Goal: Task Accomplishment & Management: Complete application form

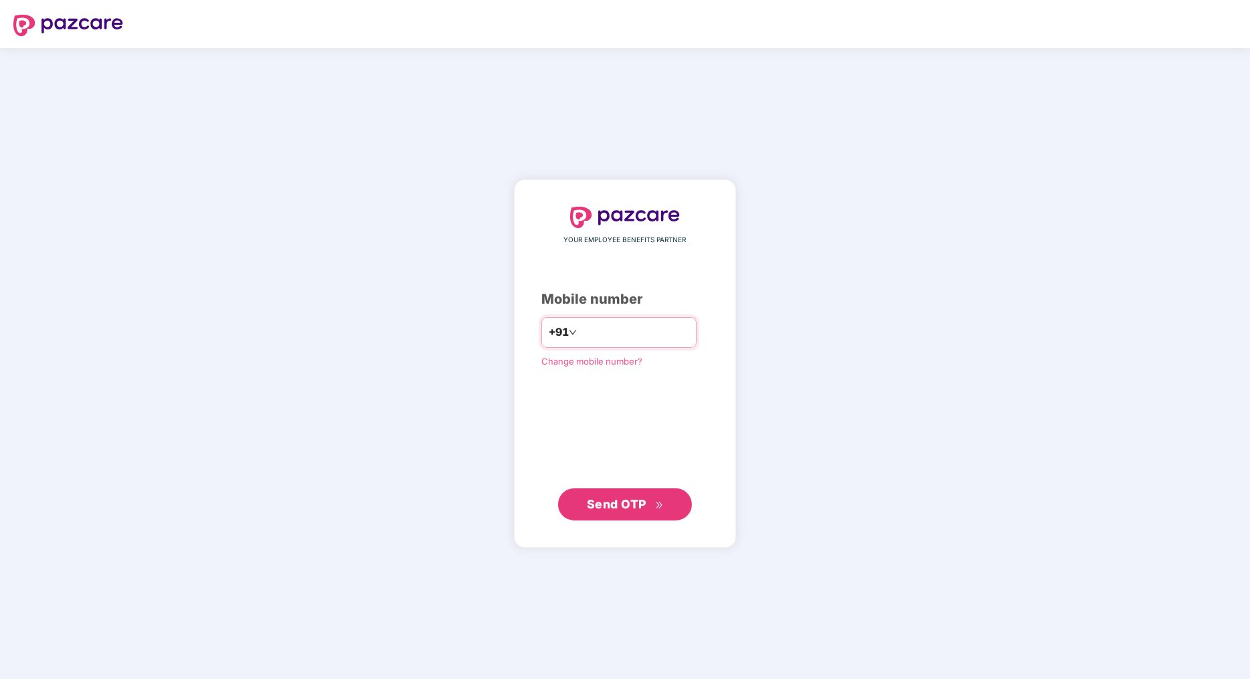
click at [632, 339] on input "number" at bounding box center [635, 332] width 110 height 21
type input "**********"
click at [613, 507] on span "Send OTP" at bounding box center [617, 504] width 60 height 14
click at [629, 497] on span "Send OTP" at bounding box center [617, 504] width 60 height 14
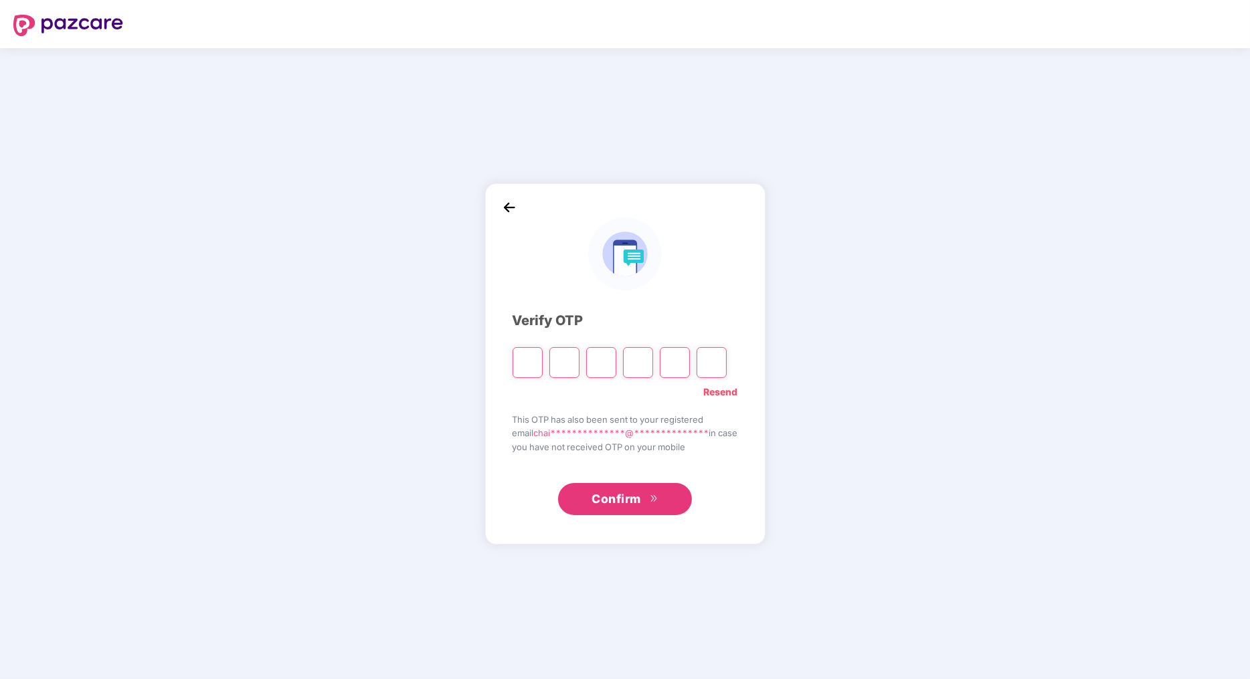
type input "*"
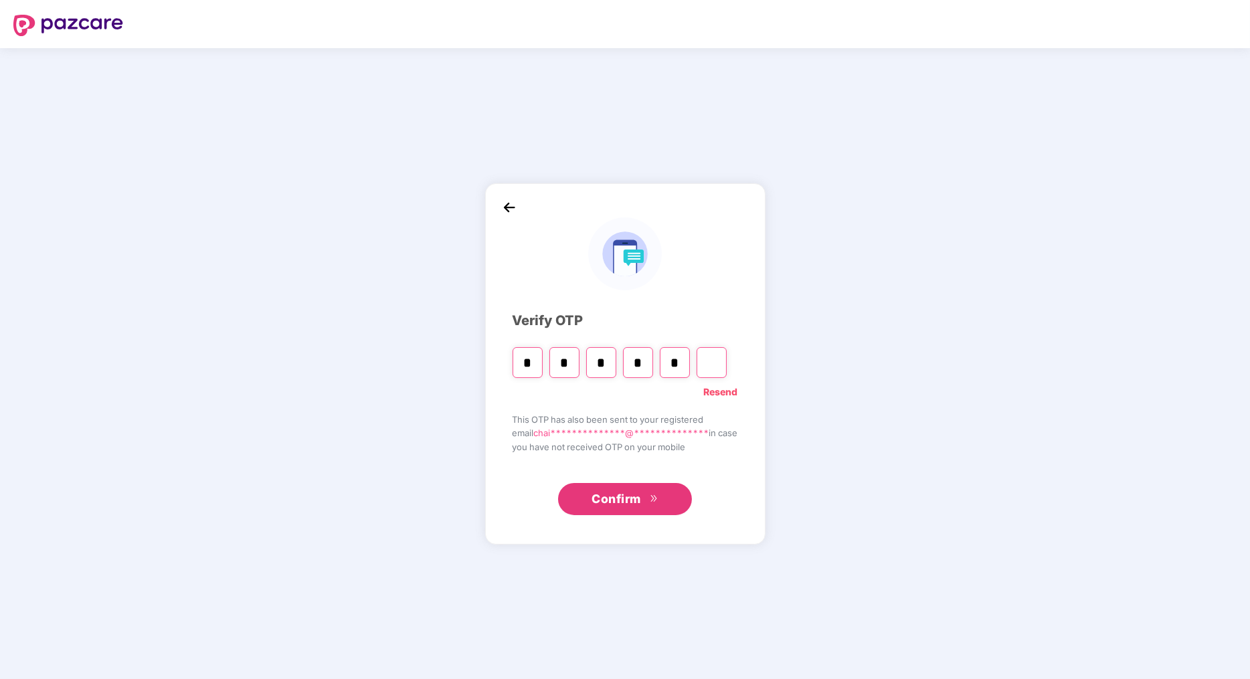
type input "*"
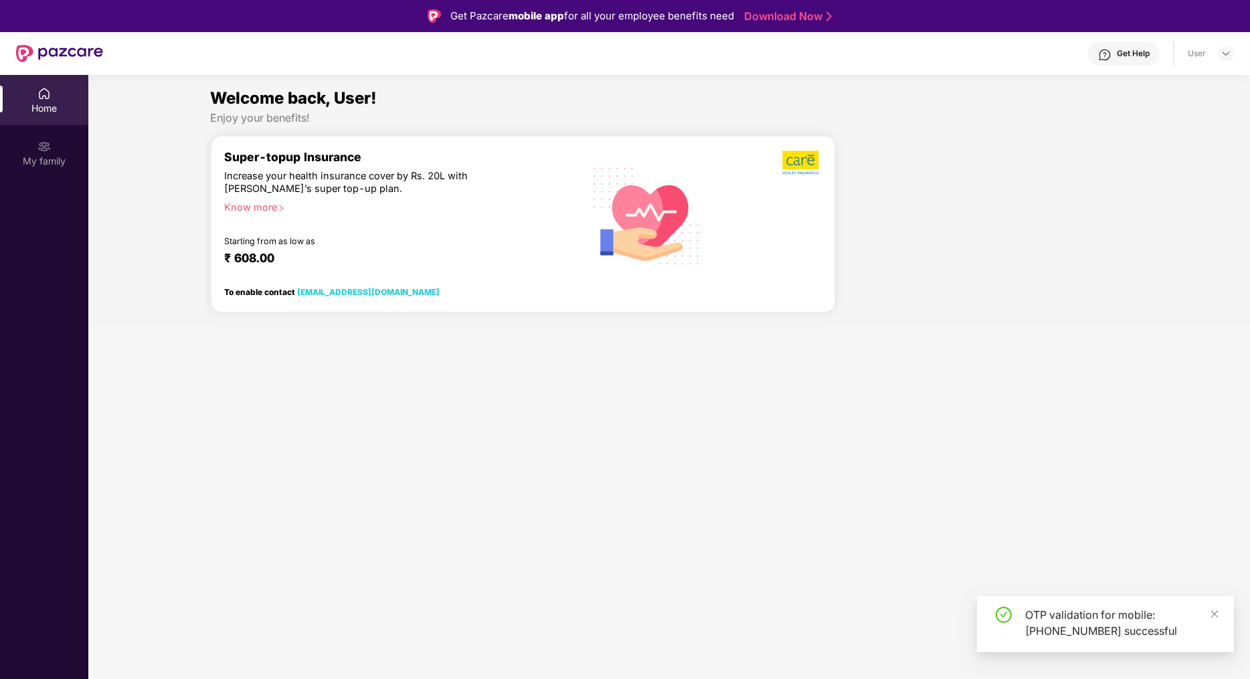
click at [50, 145] on img at bounding box center [43, 146] width 13 height 13
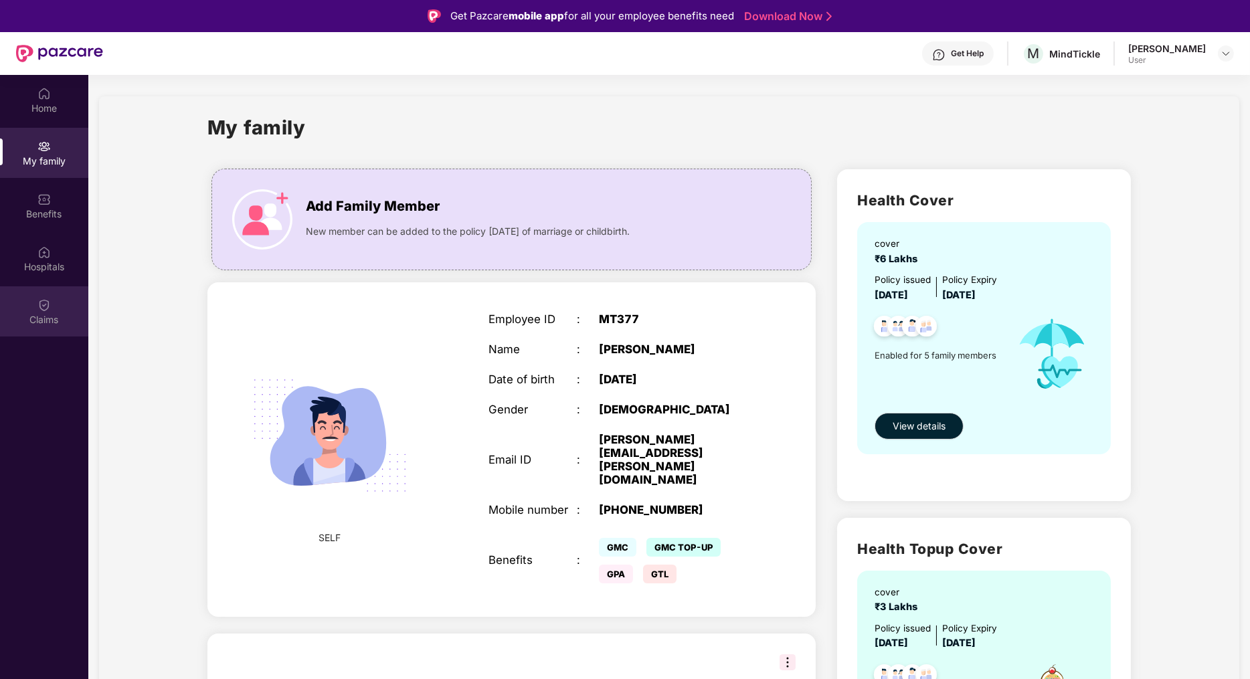
click at [41, 304] on img at bounding box center [43, 304] width 13 height 13
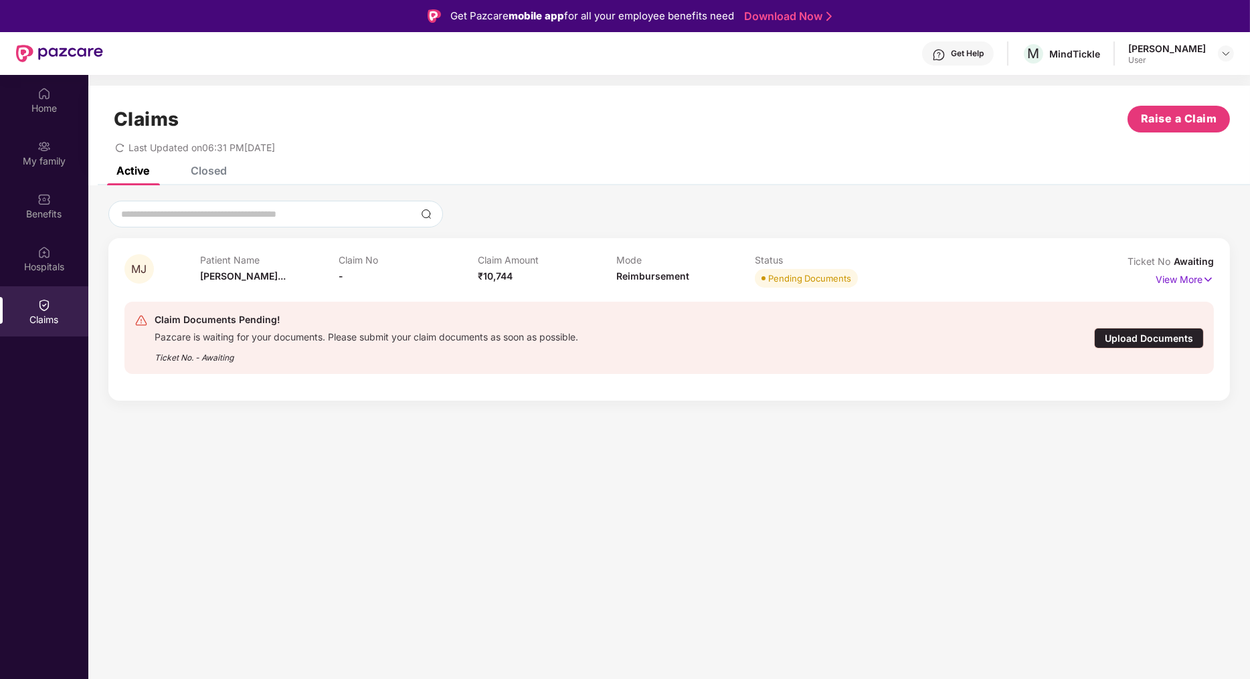
click at [555, 329] on div "Pazcare is waiting for your documents. Please submit your claim documents as so…" at bounding box center [367, 335] width 424 height 15
click at [1174, 274] on p "View More" at bounding box center [1185, 278] width 58 height 18
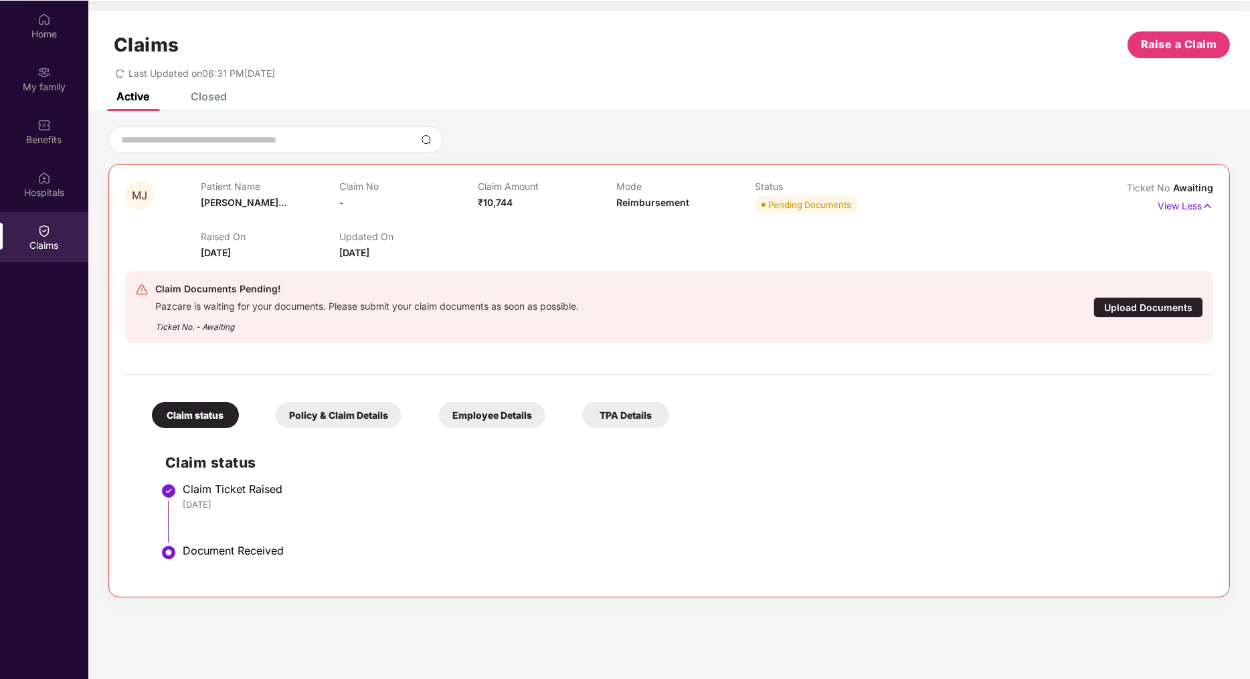
scroll to position [74, 0]
click at [1152, 306] on div "Upload Documents" at bounding box center [1149, 307] width 110 height 21
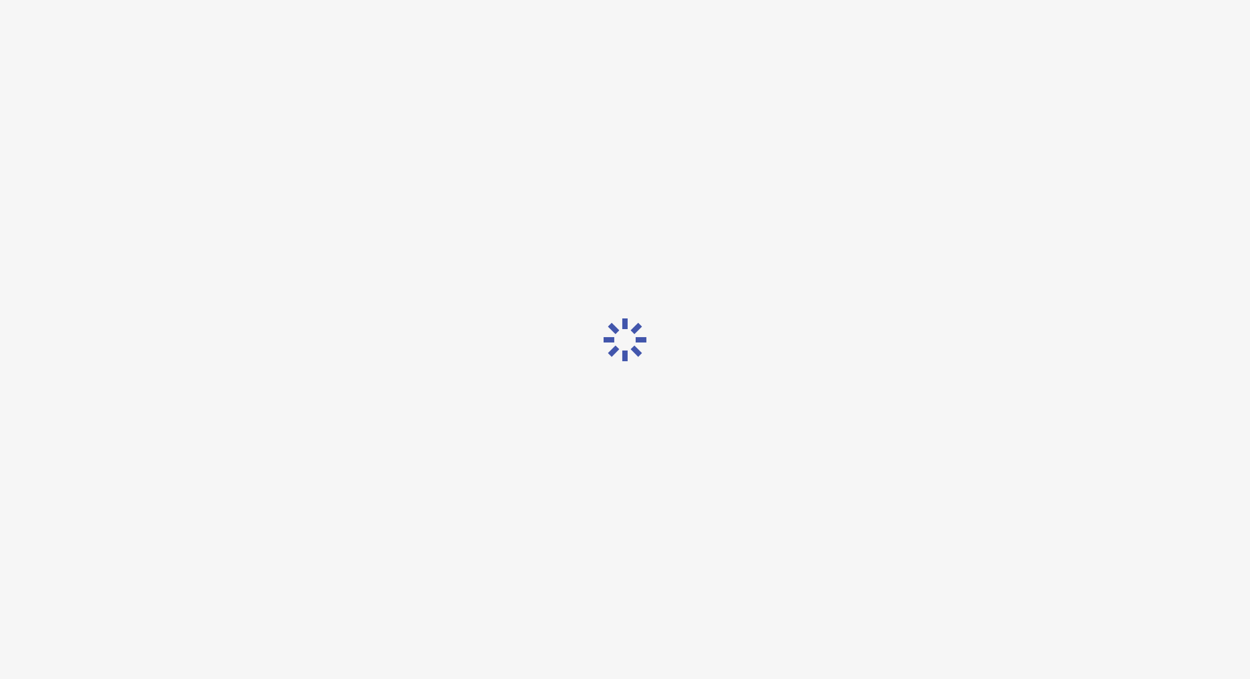
scroll to position [32, 0]
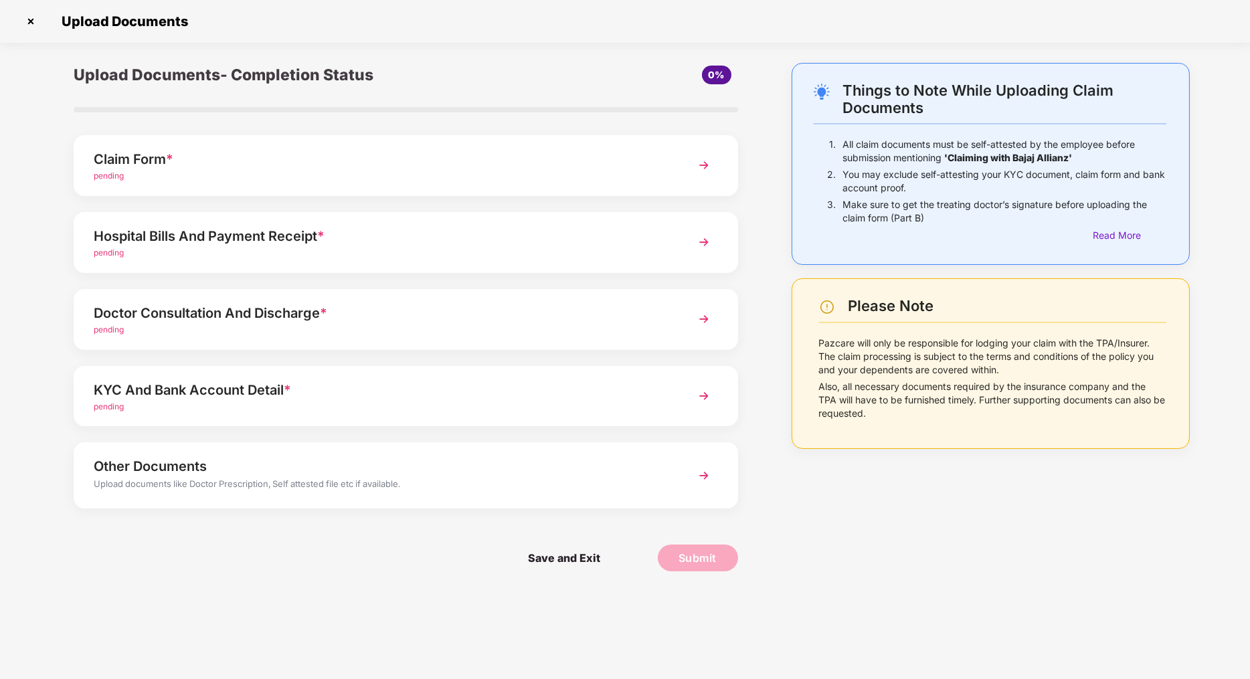
click at [513, 156] on div "Claim Form *" at bounding box center [380, 159] width 572 height 21
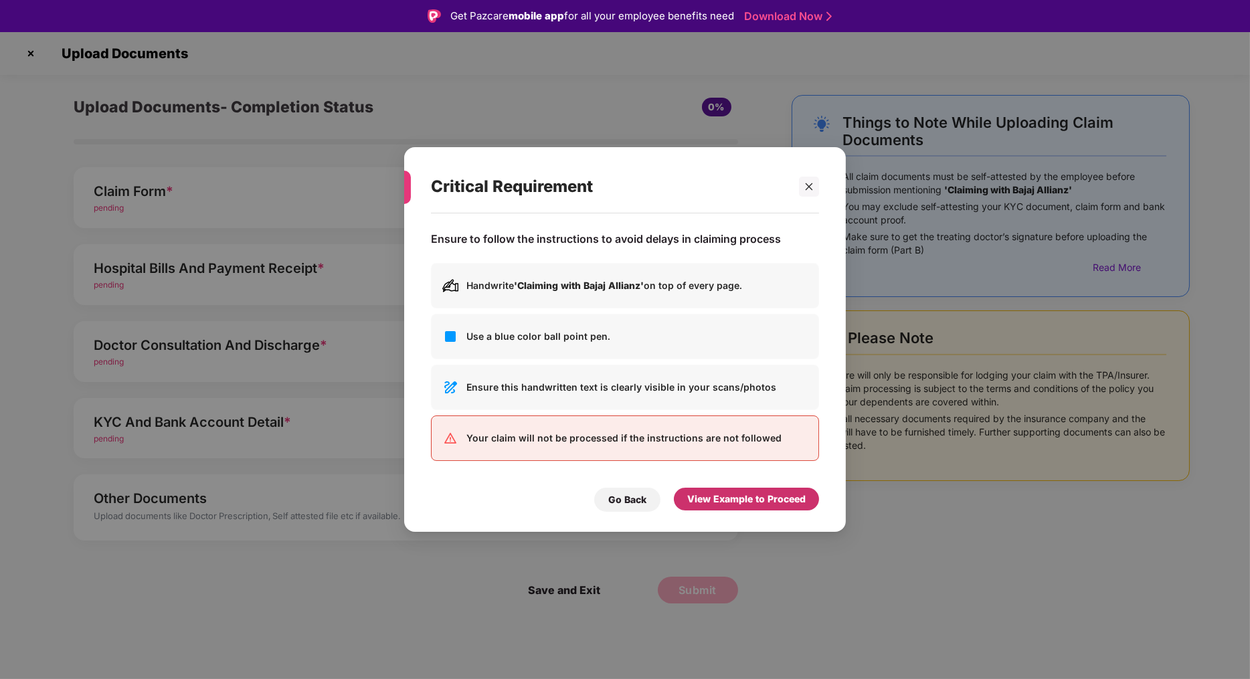
click at [695, 499] on div "View Example to Proceed" at bounding box center [746, 499] width 118 height 15
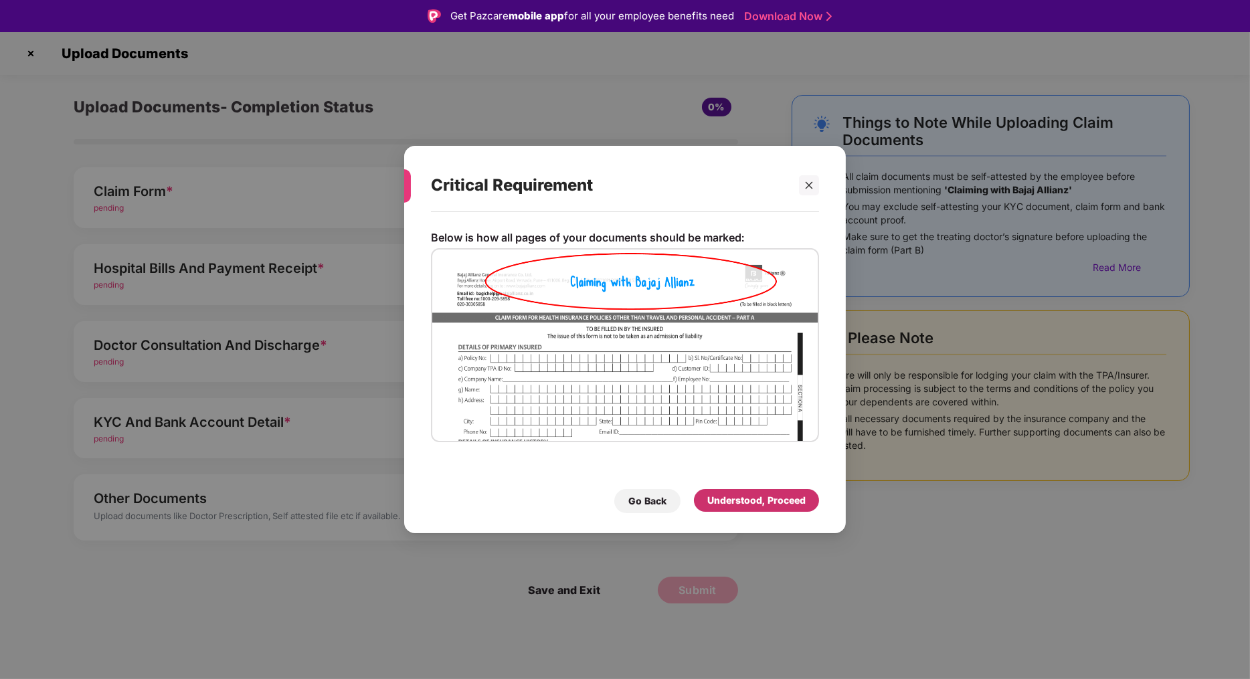
click at [747, 503] on div "Understood, Proceed" at bounding box center [756, 500] width 98 height 15
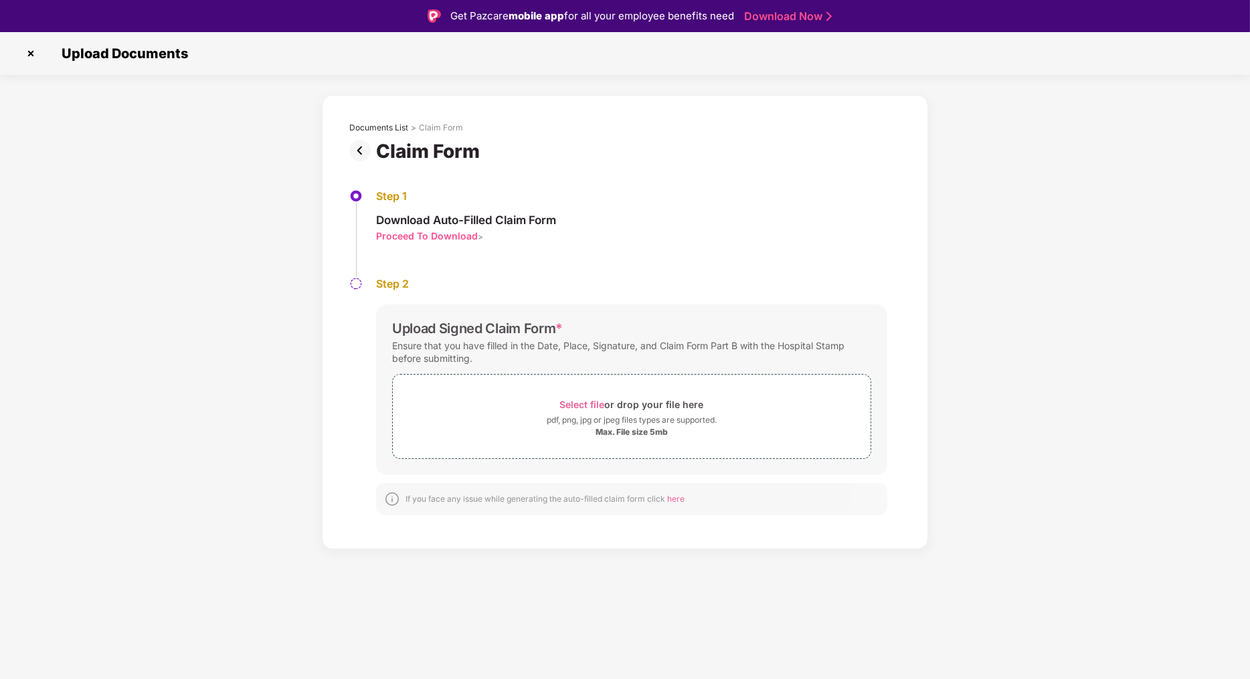
click at [449, 231] on div "Proceed To Download" at bounding box center [427, 236] width 102 height 13
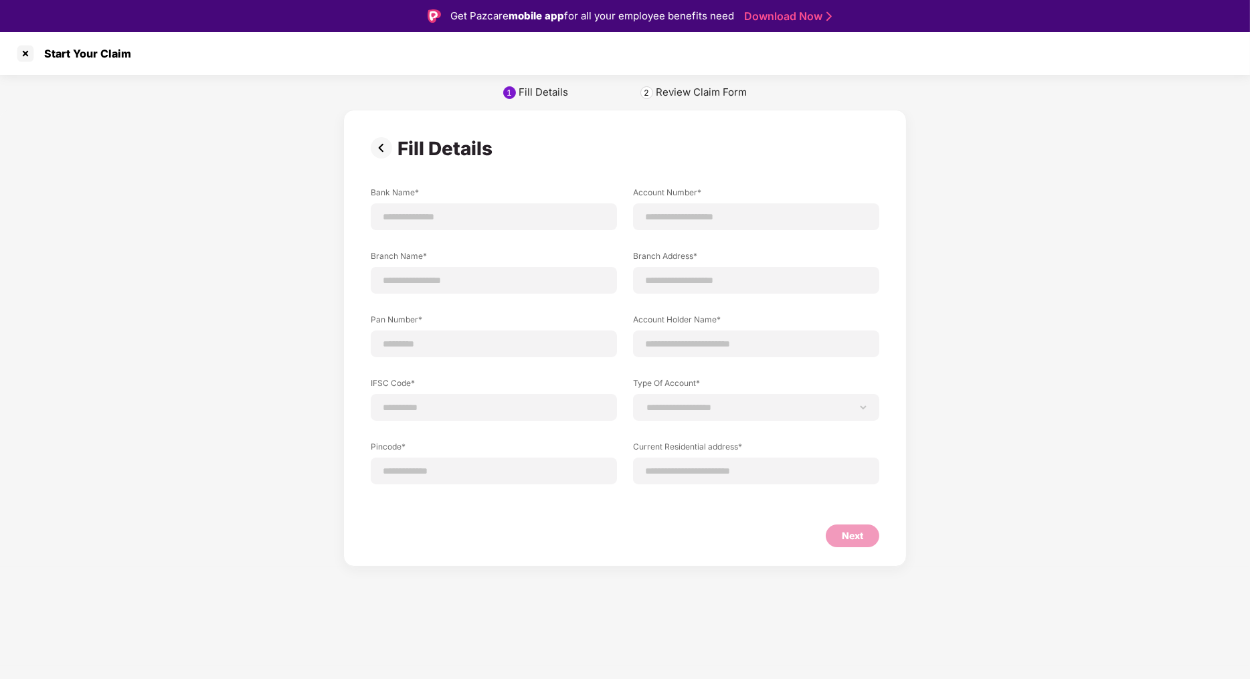
click at [381, 149] on img at bounding box center [384, 147] width 27 height 21
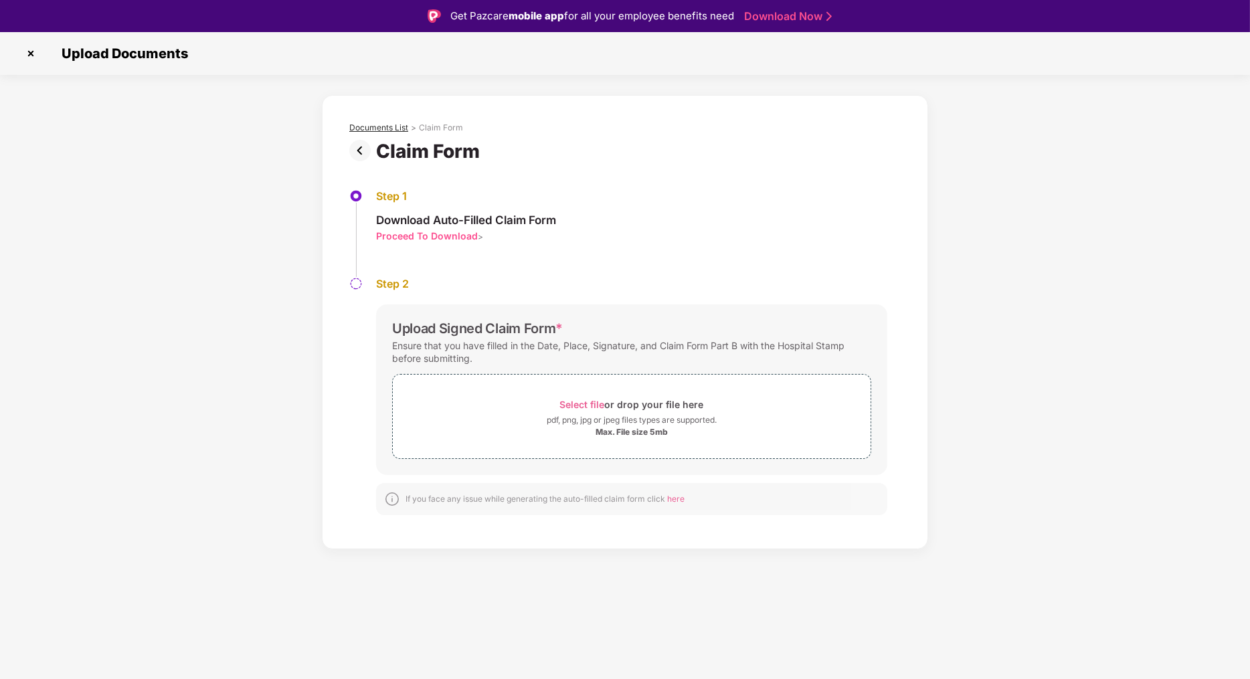
click at [376, 124] on div "Documents List" at bounding box center [378, 127] width 59 height 11
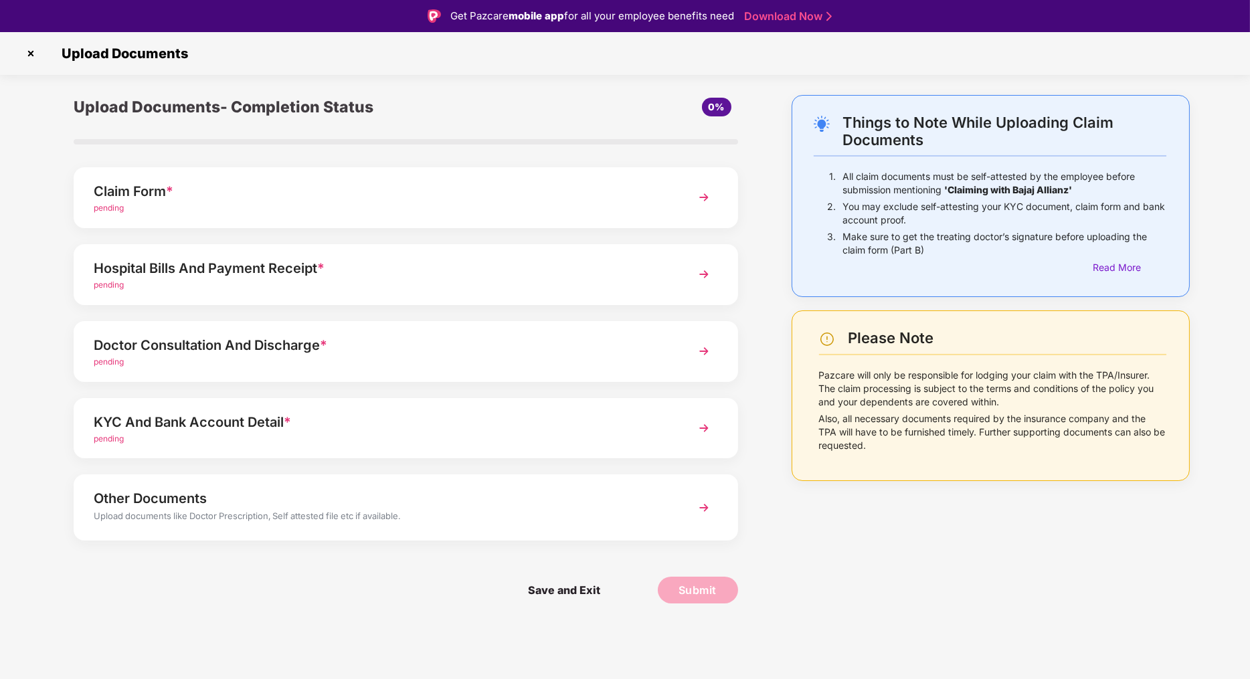
scroll to position [74, 0]
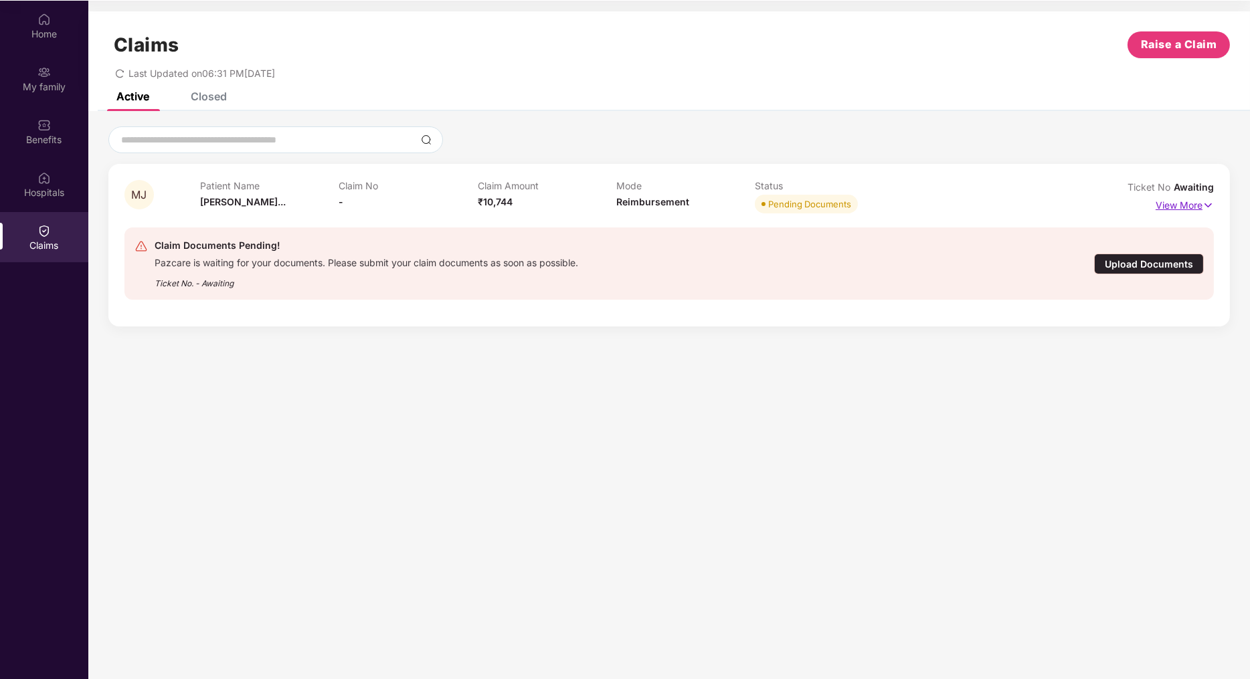
click at [1204, 204] on img at bounding box center [1208, 205] width 11 height 15
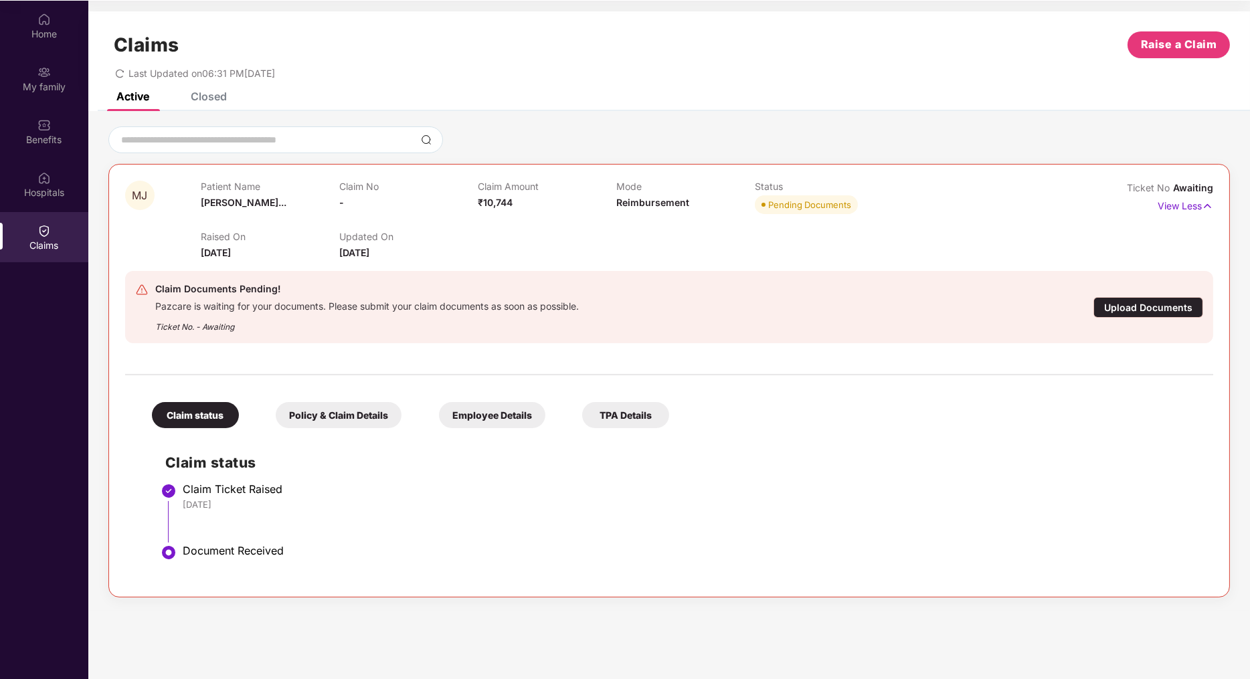
click at [1150, 307] on div "Upload Documents" at bounding box center [1149, 307] width 110 height 21
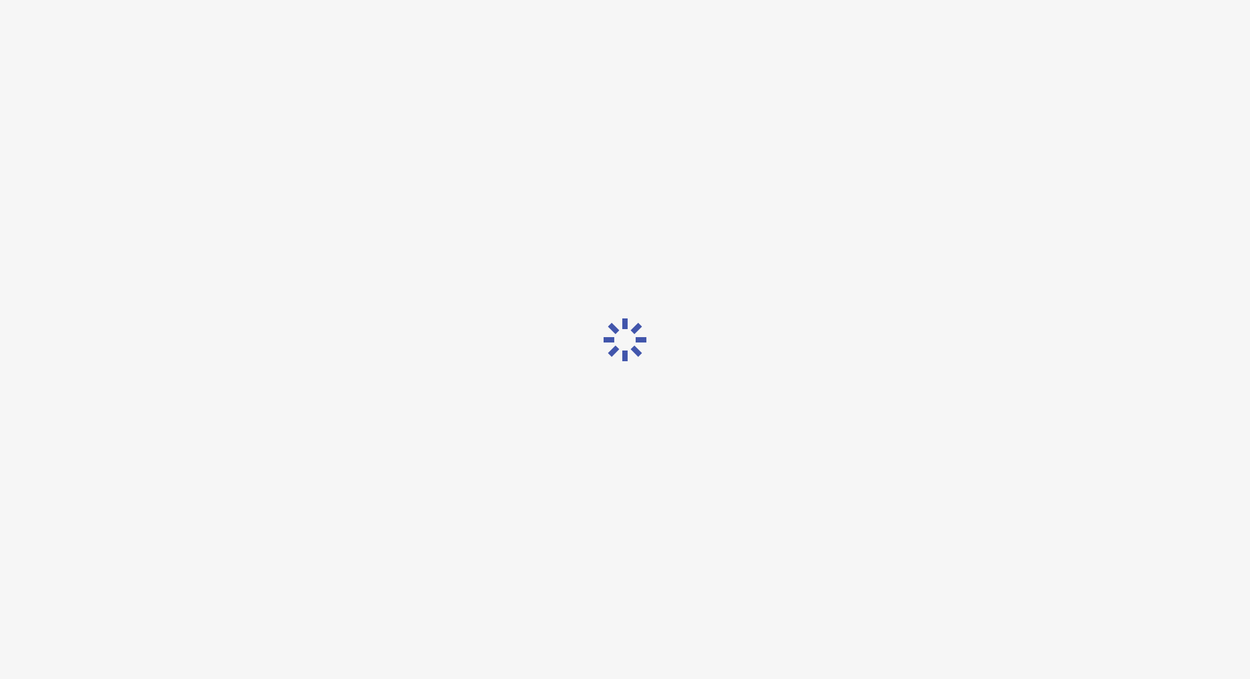
scroll to position [32, 0]
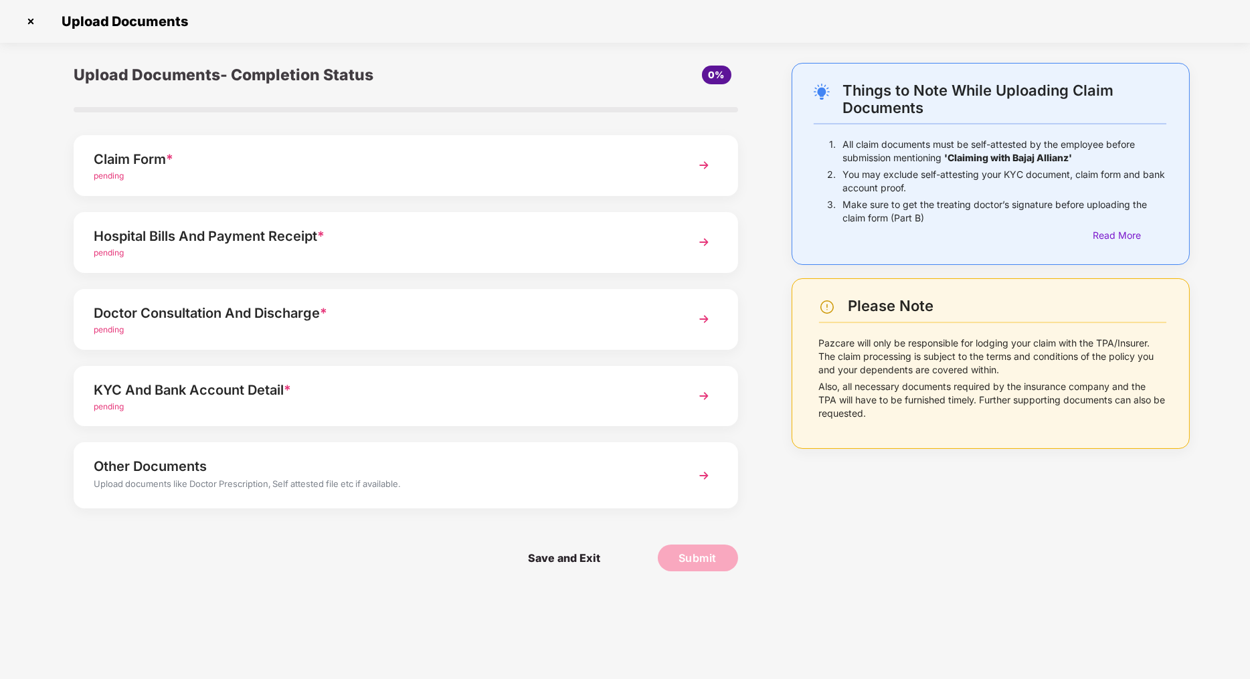
click at [349, 156] on div "Claim Form *" at bounding box center [380, 159] width 572 height 21
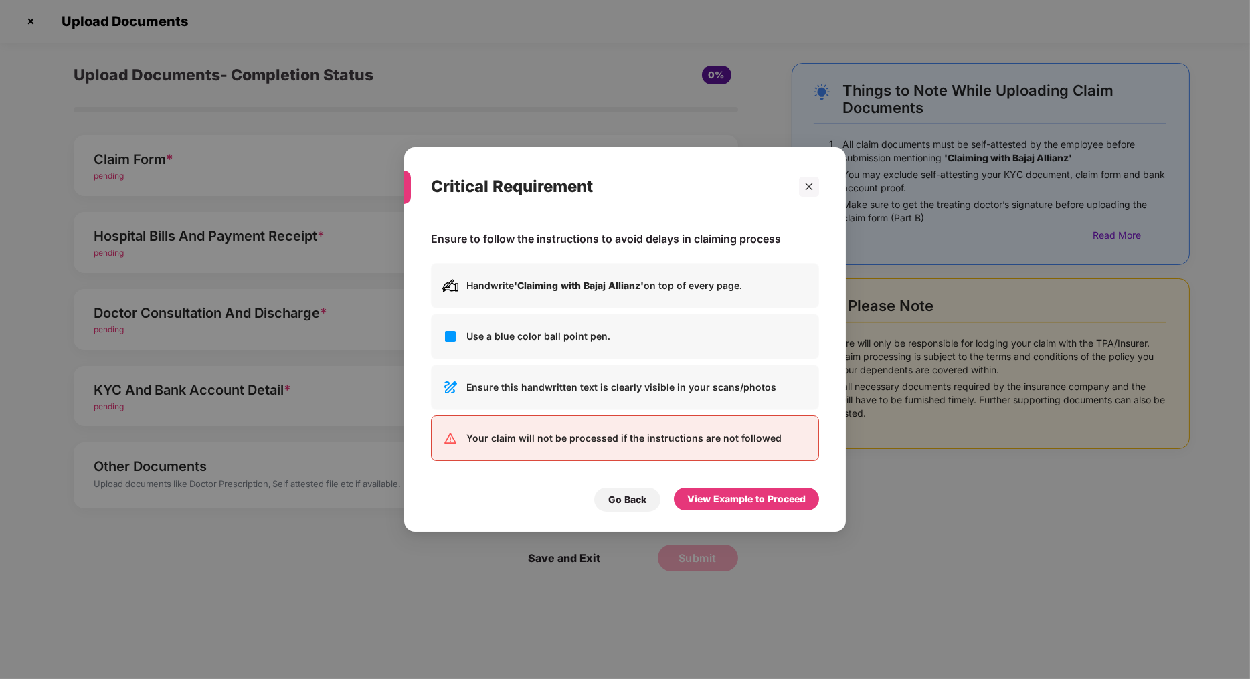
scroll to position [0, 0]
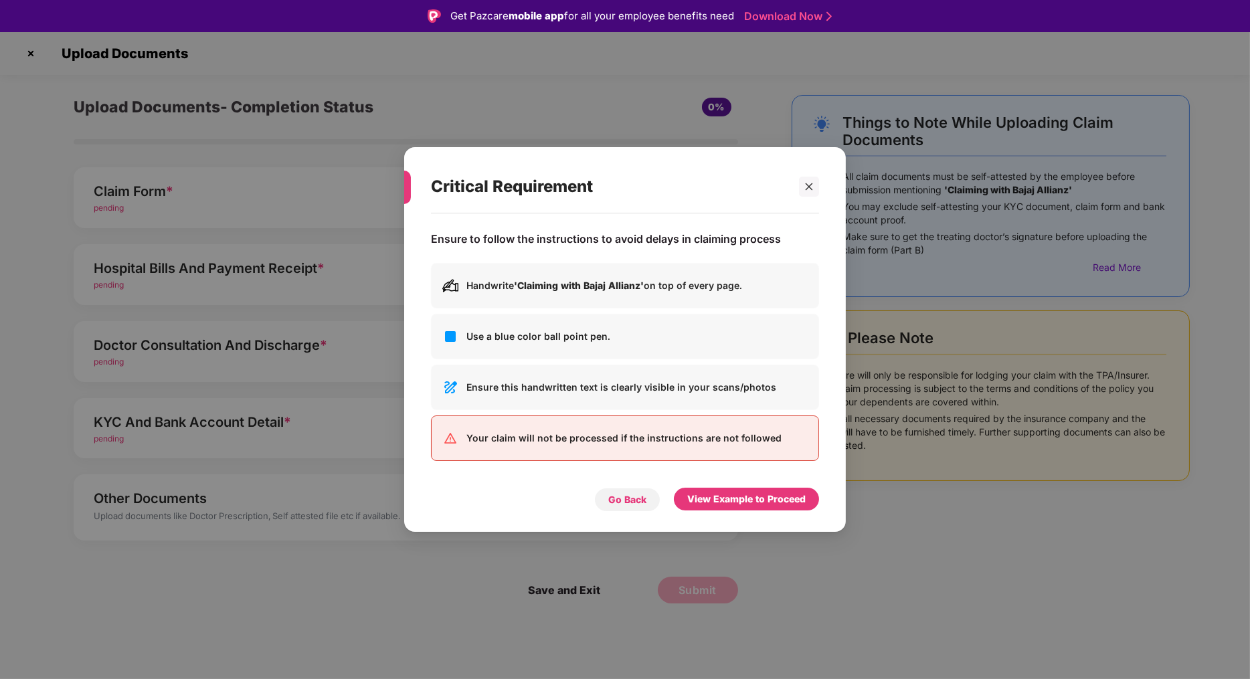
click at [628, 498] on div "Go Back" at bounding box center [627, 500] width 38 height 15
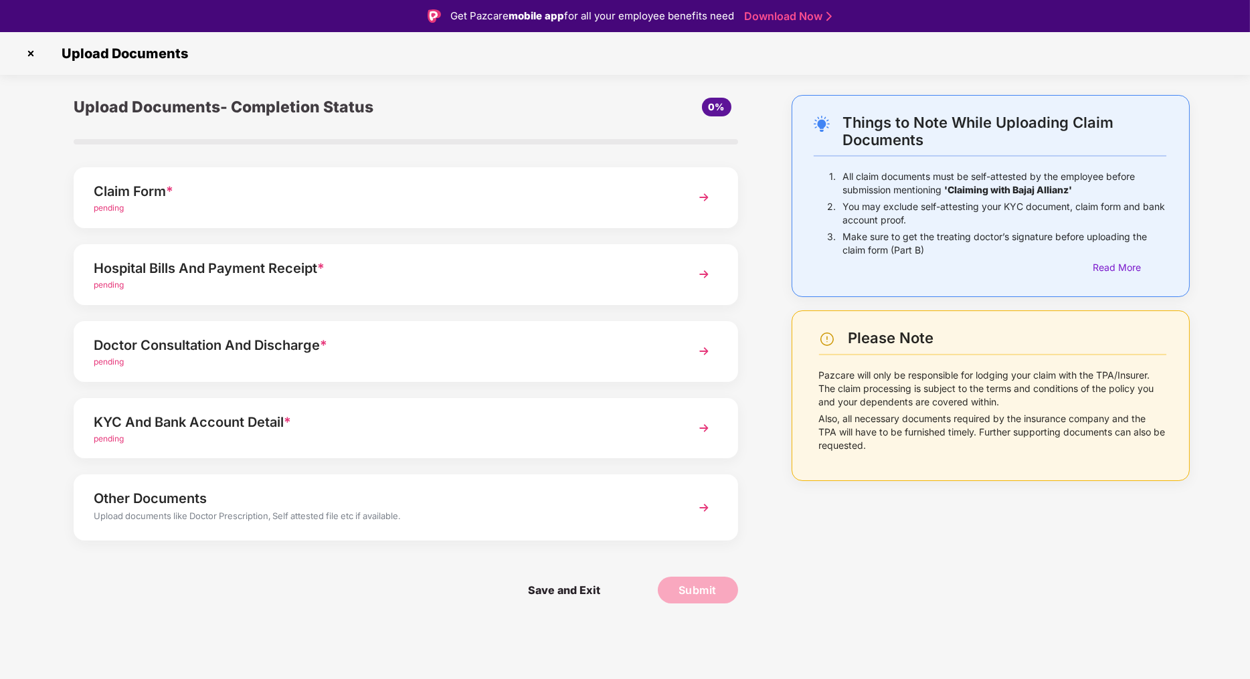
click at [709, 203] on img at bounding box center [704, 197] width 24 height 24
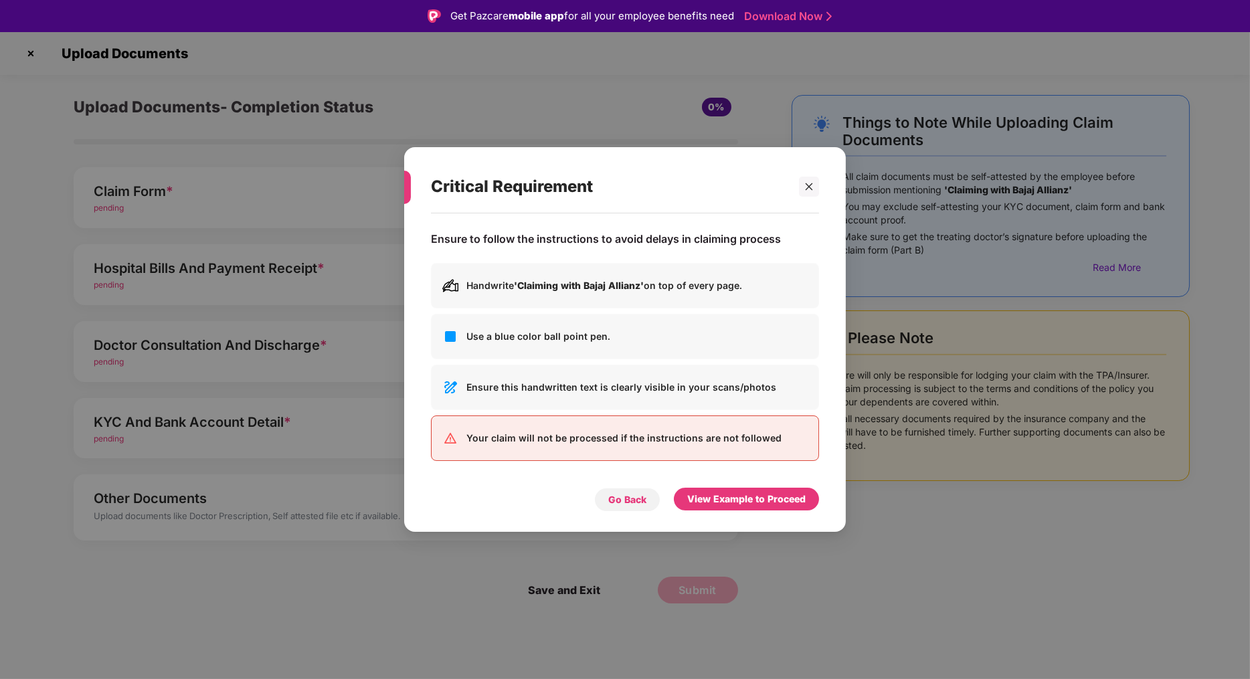
click at [629, 500] on div "Go Back" at bounding box center [627, 500] width 38 height 15
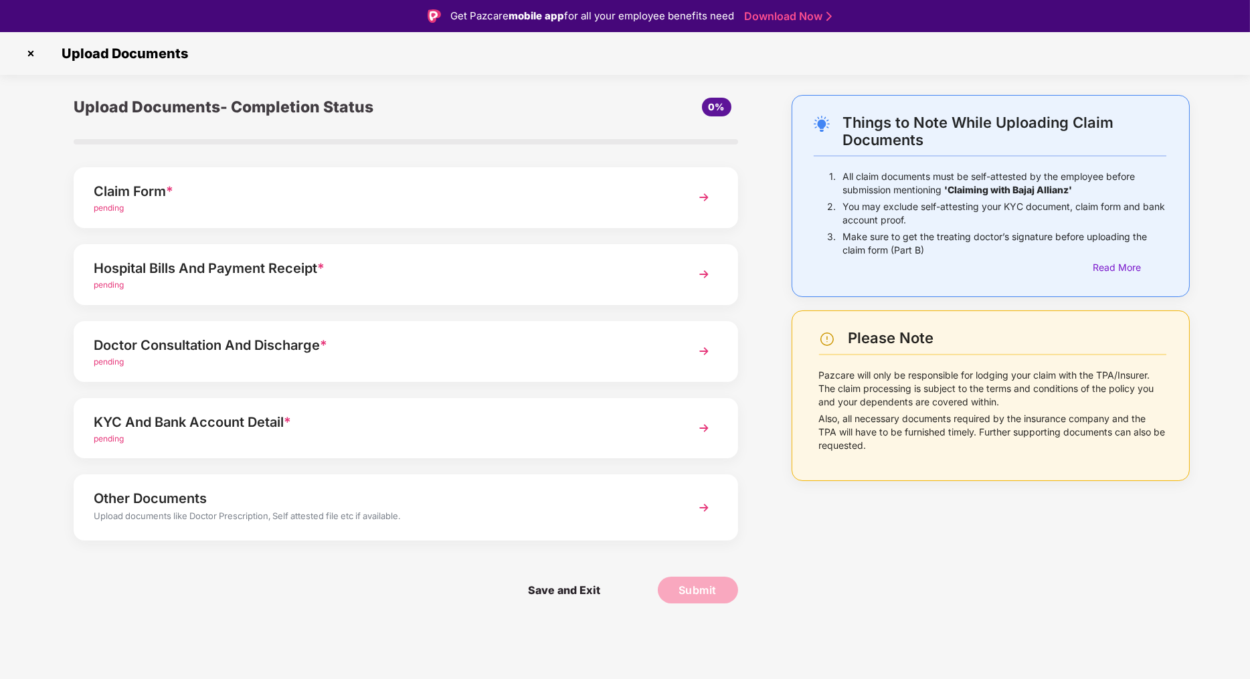
click at [161, 202] on div "pending" at bounding box center [380, 208] width 572 height 13
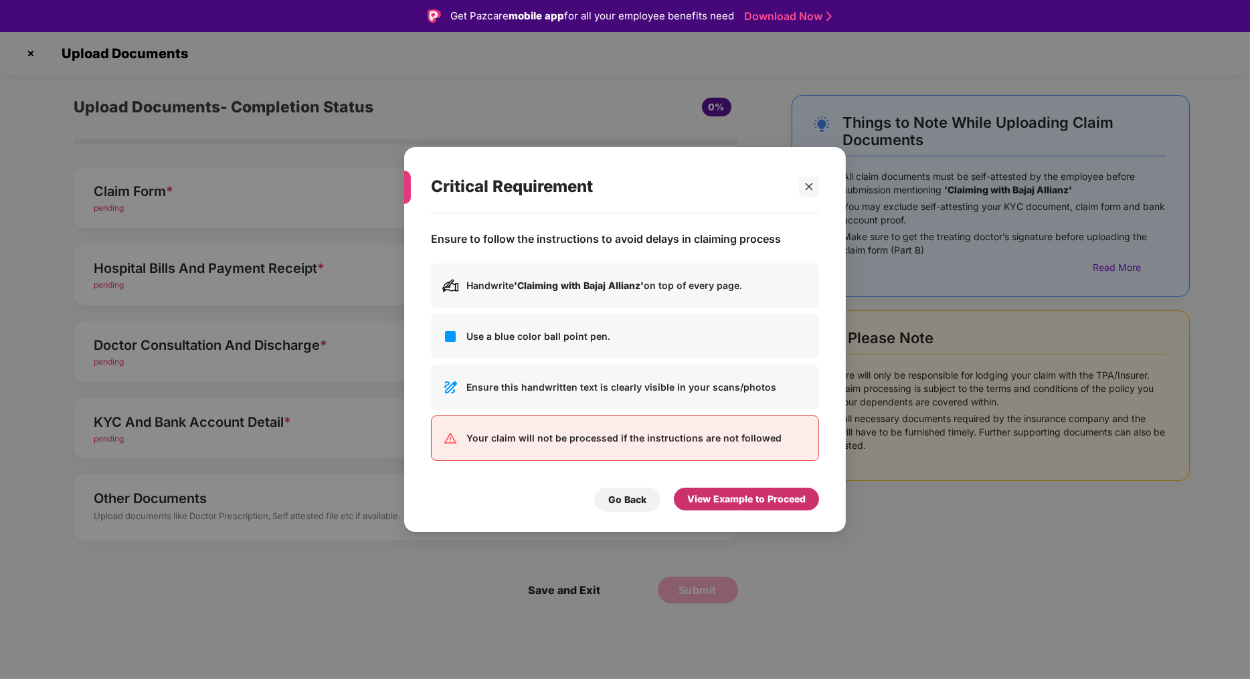
click at [735, 489] on div "View Example to Proceed" at bounding box center [746, 499] width 145 height 23
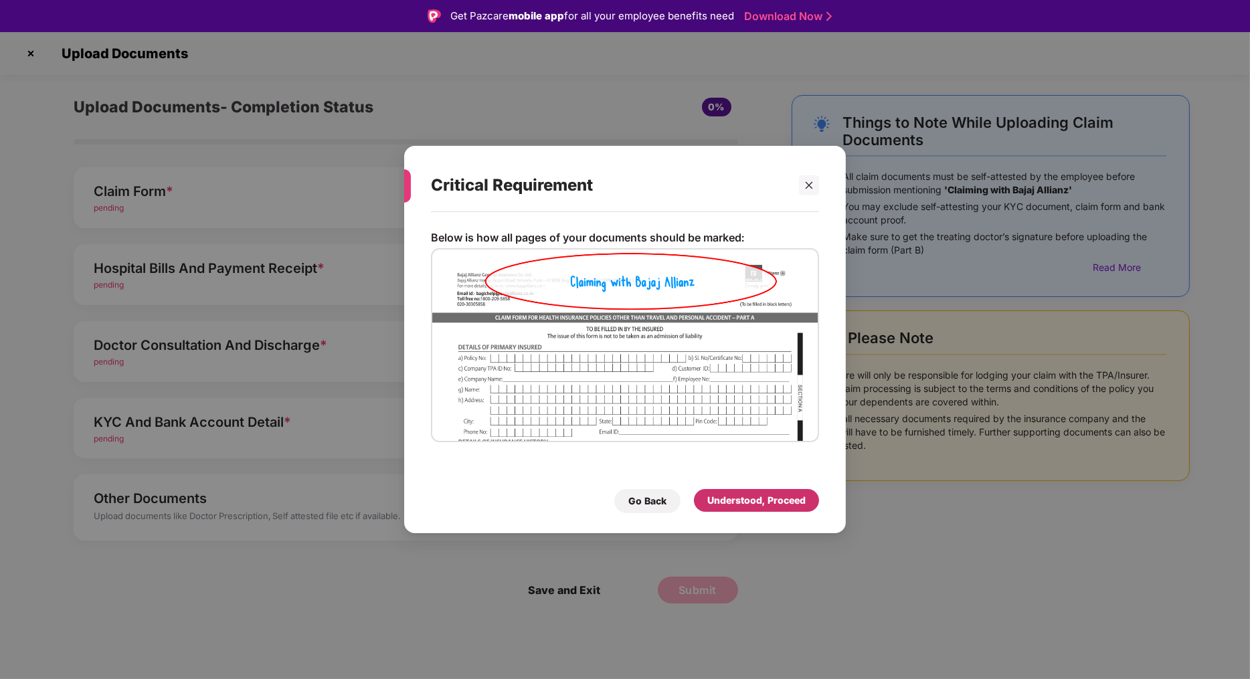
click at [733, 501] on div "Understood, Proceed" at bounding box center [756, 500] width 98 height 15
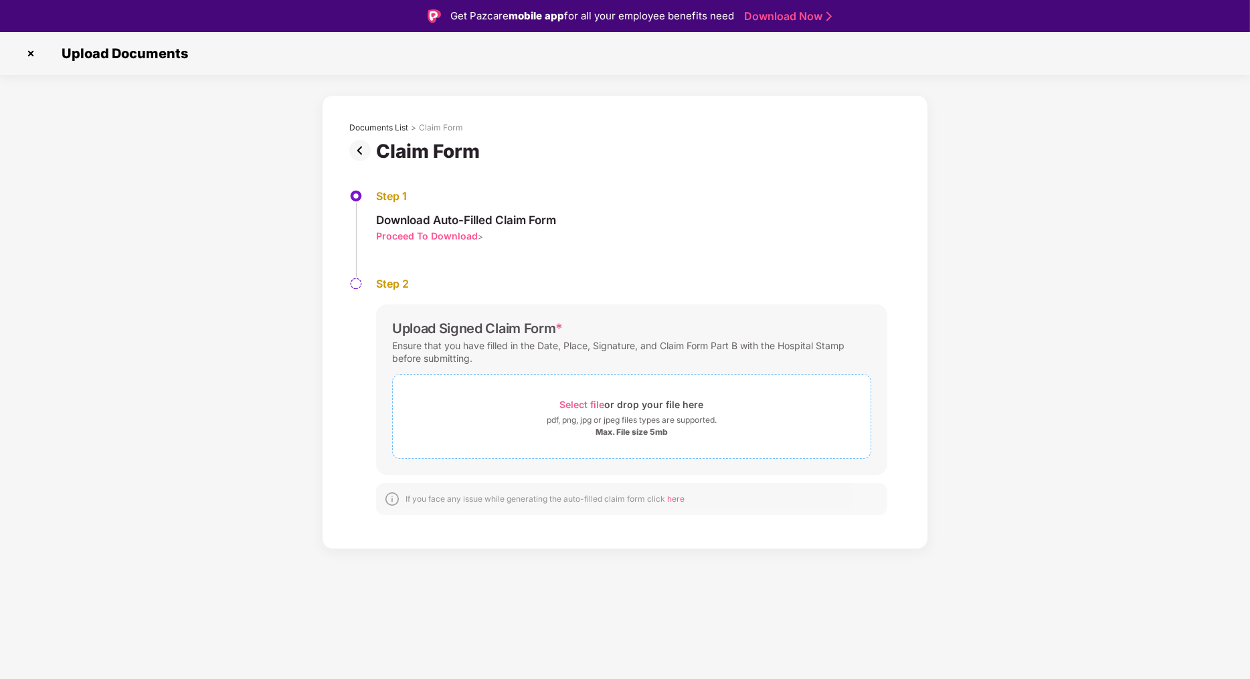
click at [616, 418] on div "pdf, png, jpg or jpeg files types are supported." at bounding box center [632, 420] width 170 height 13
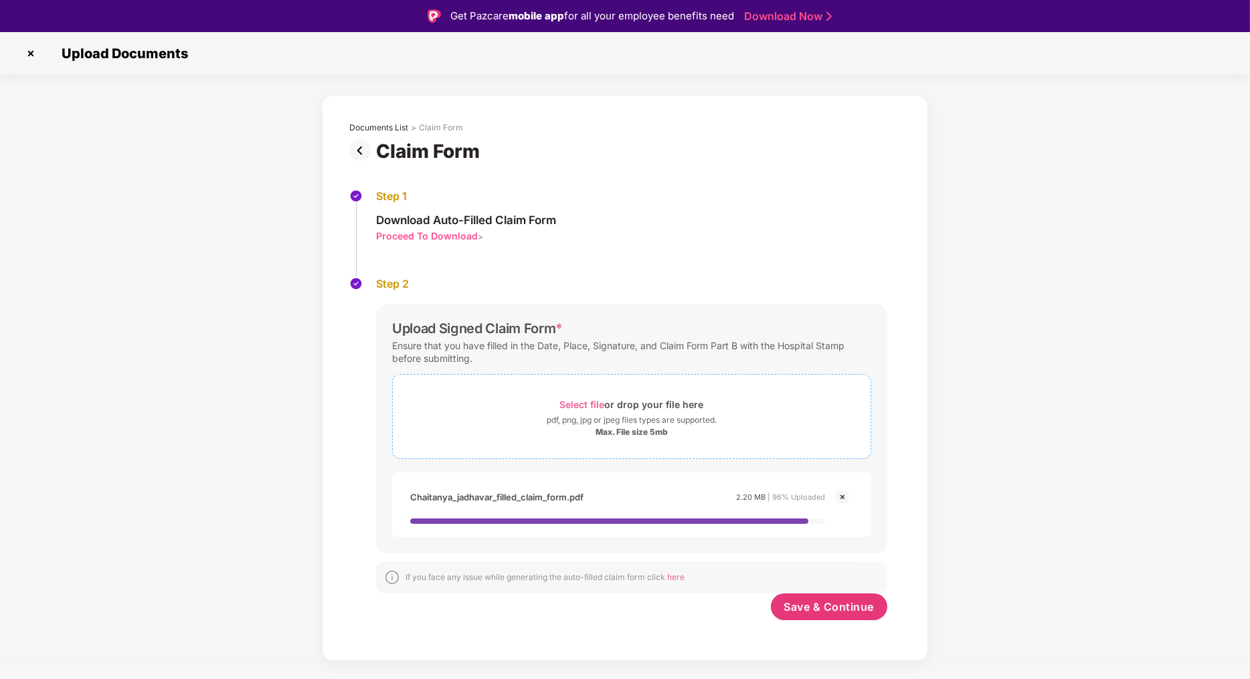
scroll to position [32, 0]
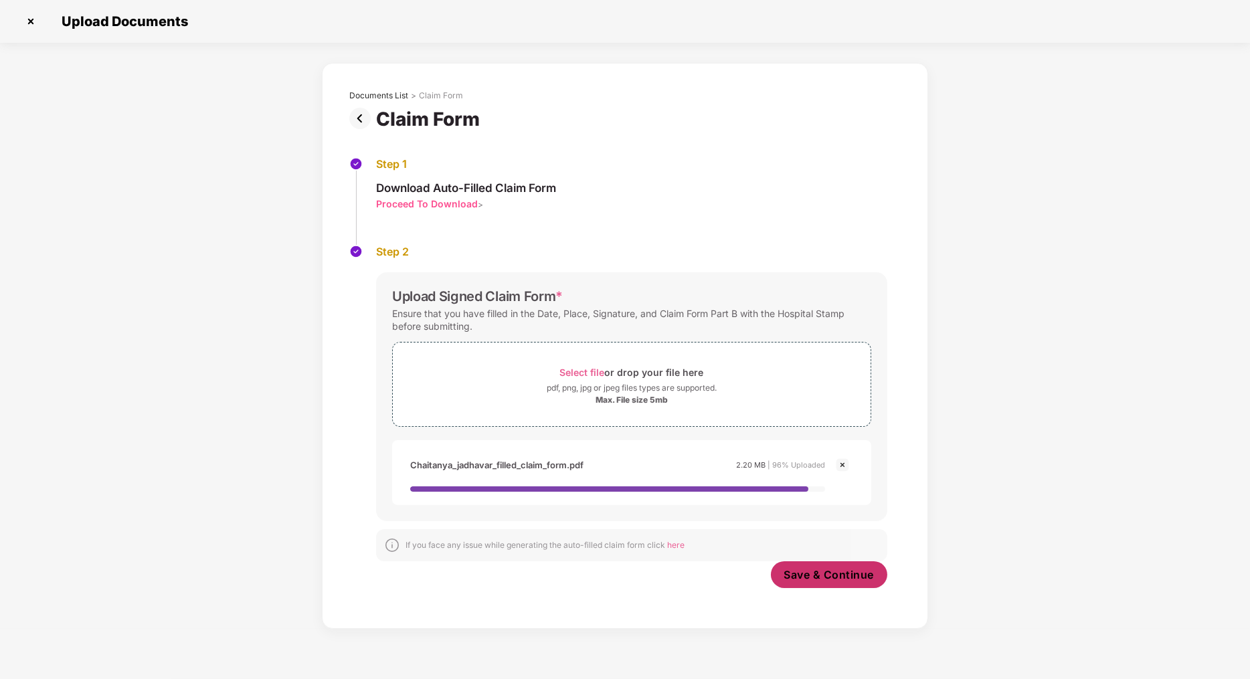
click at [819, 582] on button "Save & Continue" at bounding box center [829, 575] width 117 height 27
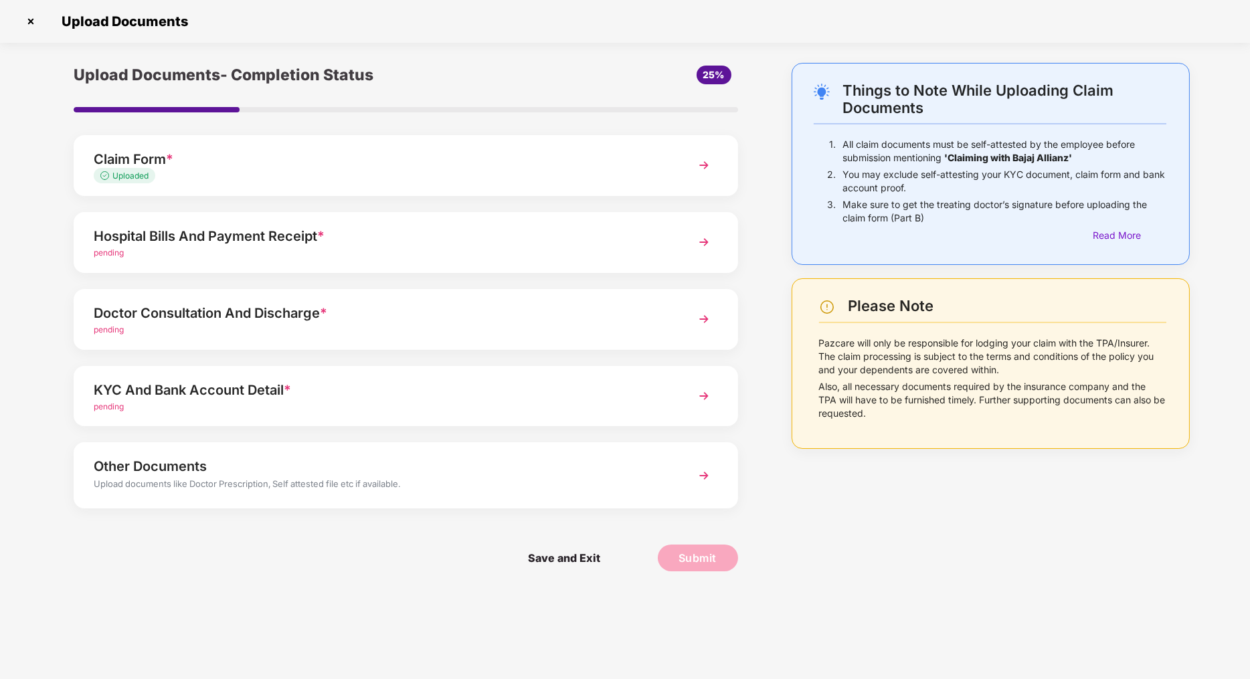
click at [521, 232] on div "Hospital Bills And Payment Receipt *" at bounding box center [380, 236] width 572 height 21
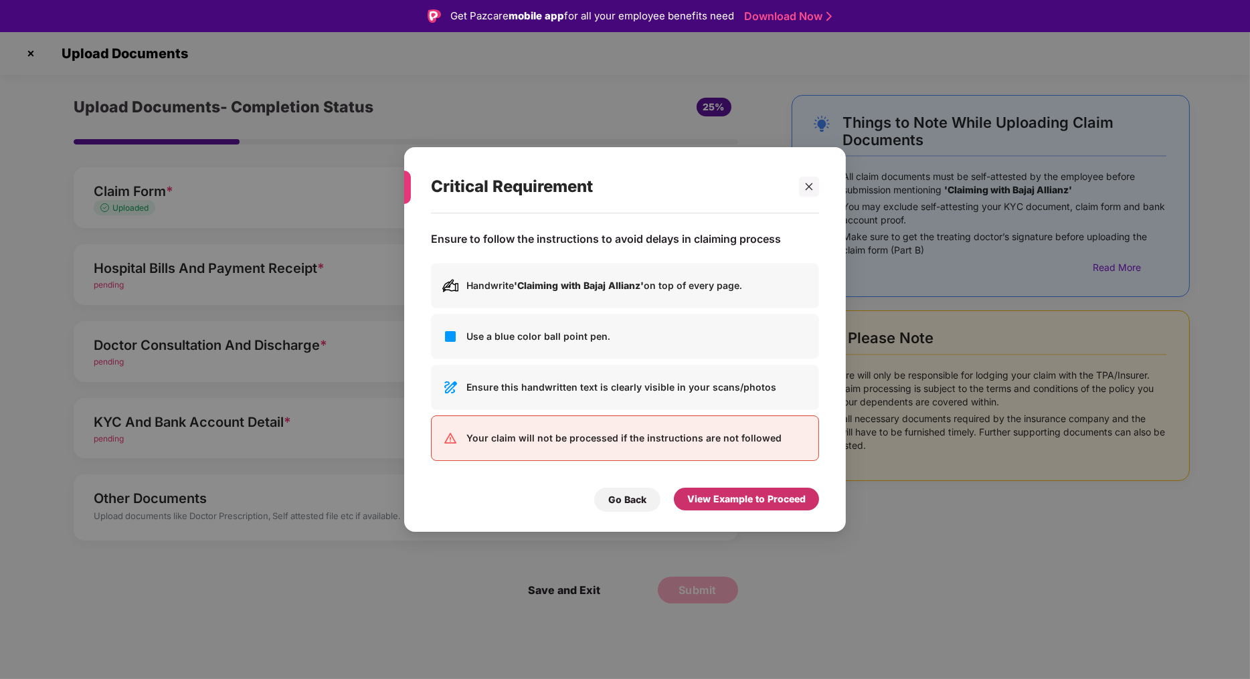
click at [732, 501] on div "View Example to Proceed" at bounding box center [746, 499] width 118 height 15
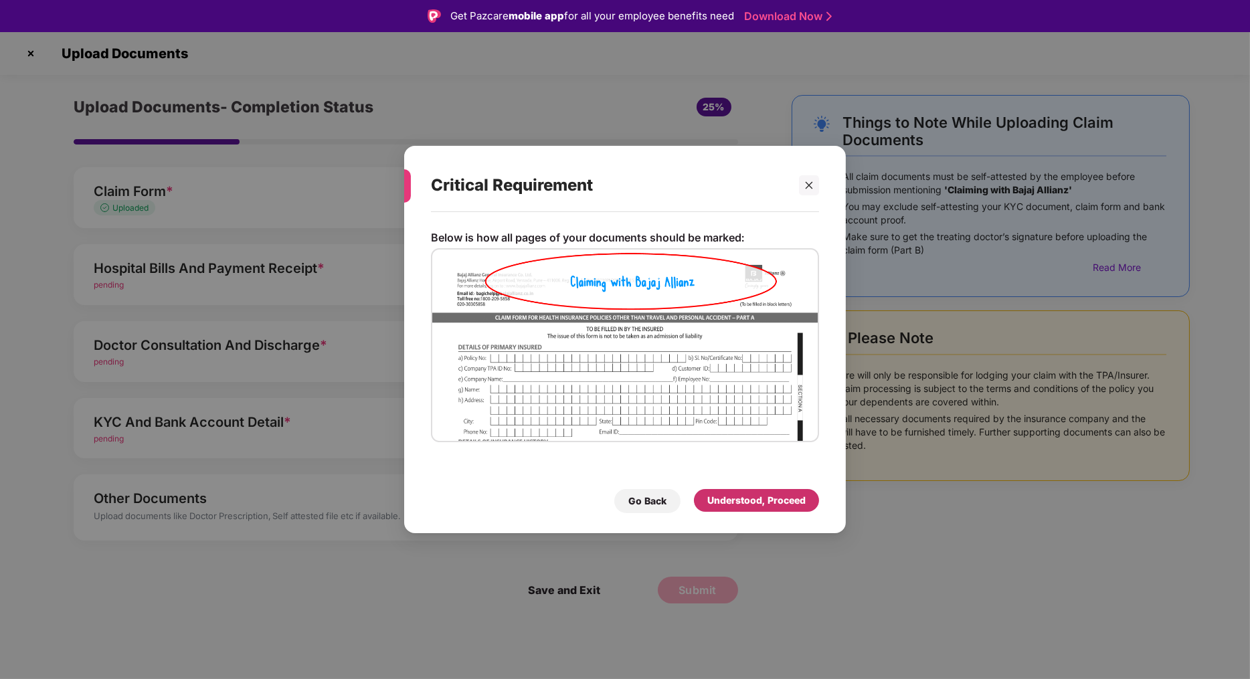
click at [726, 493] on div "Understood, Proceed" at bounding box center [756, 500] width 125 height 23
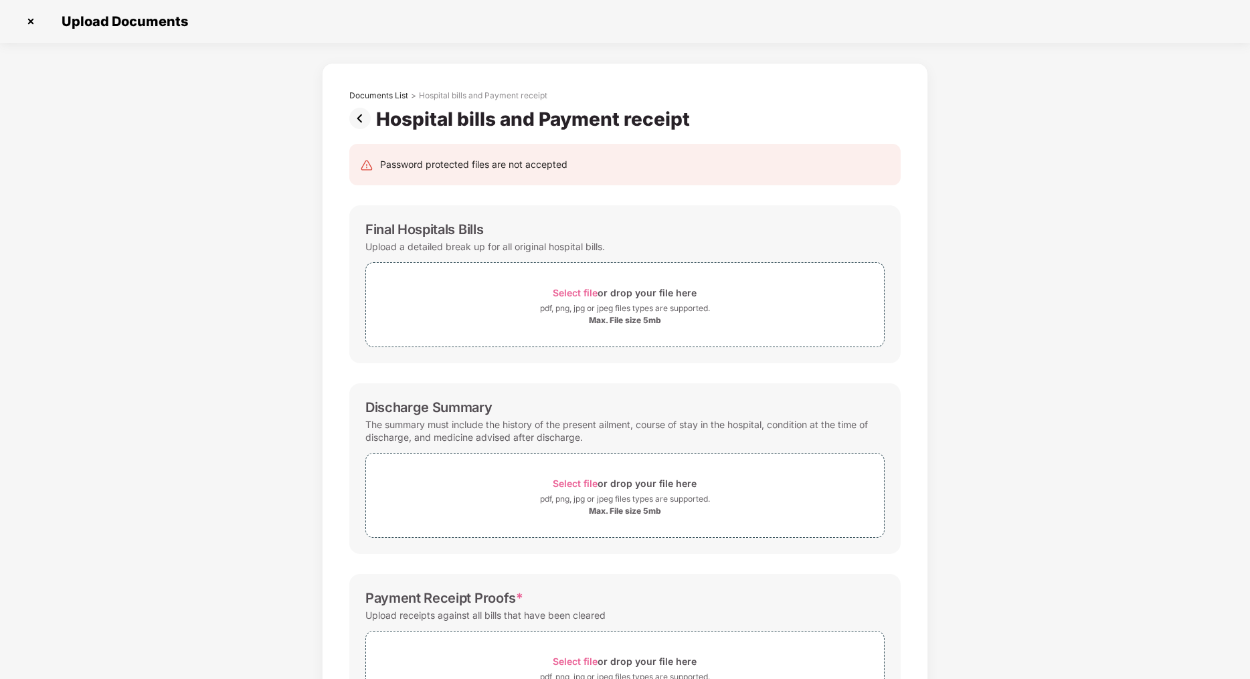
click at [359, 118] on img at bounding box center [362, 118] width 27 height 21
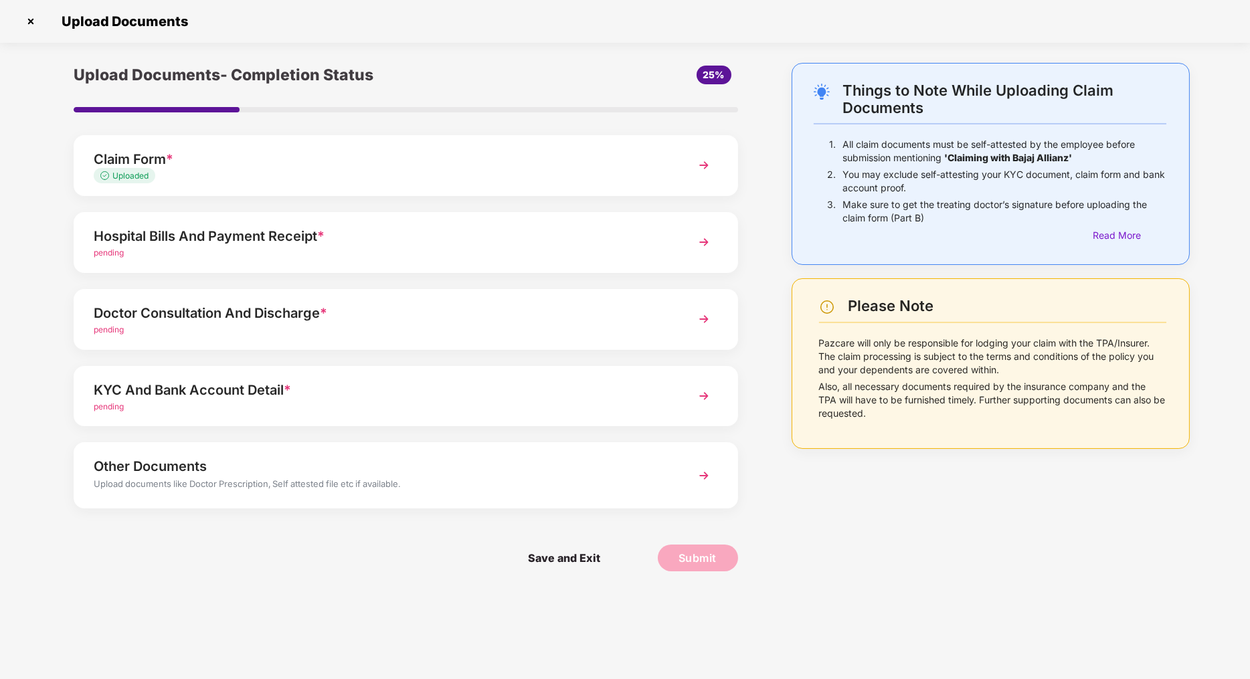
click at [505, 386] on div "KYC And Bank Account Detail *" at bounding box center [380, 389] width 572 height 21
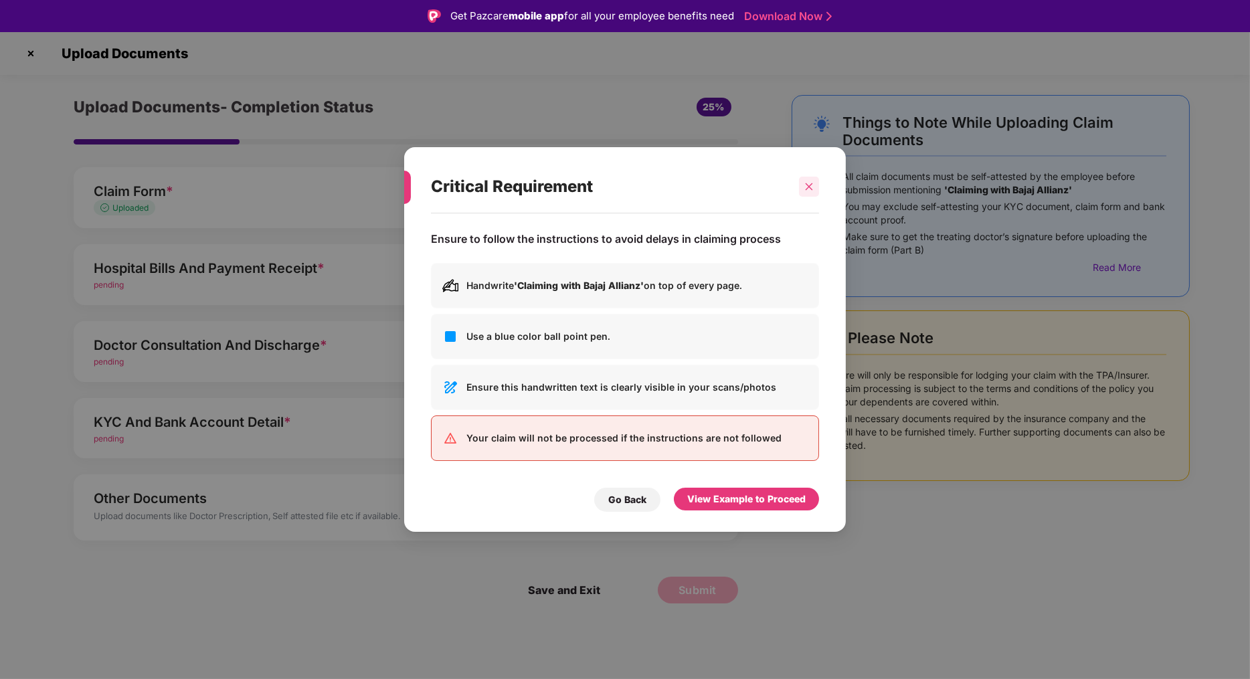
click at [815, 179] on div at bounding box center [809, 187] width 20 height 20
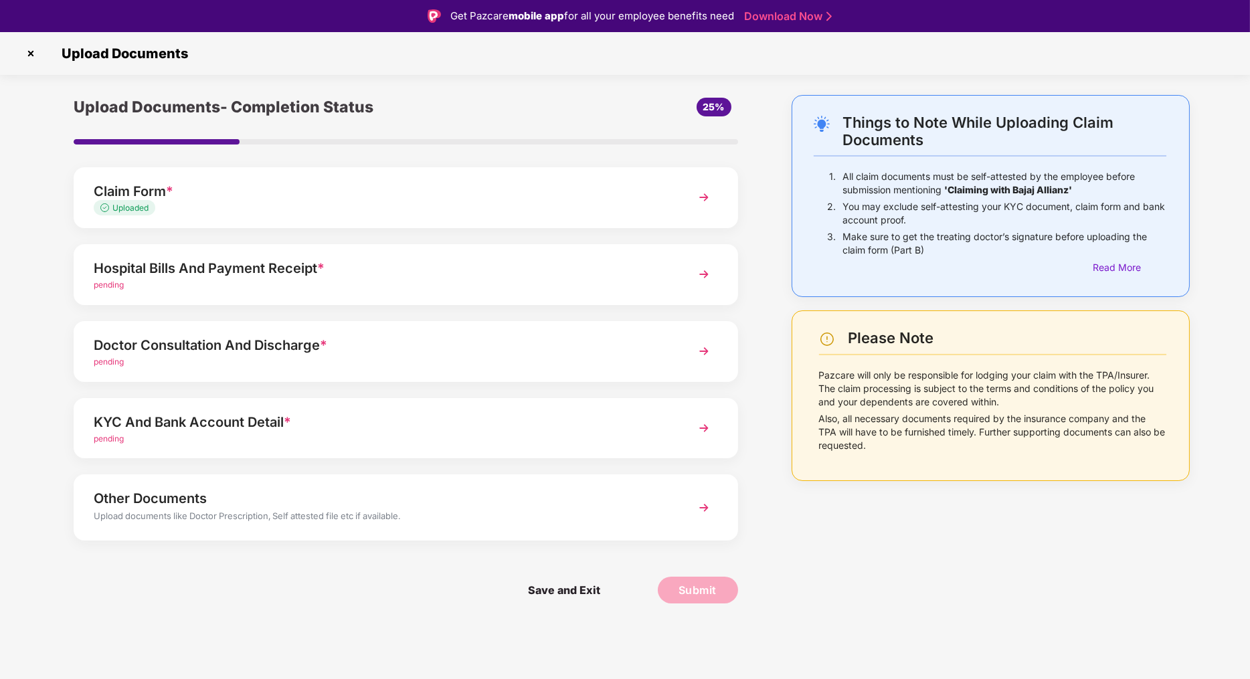
click at [319, 259] on div "Hospital Bills And Payment Receipt *" at bounding box center [380, 268] width 572 height 21
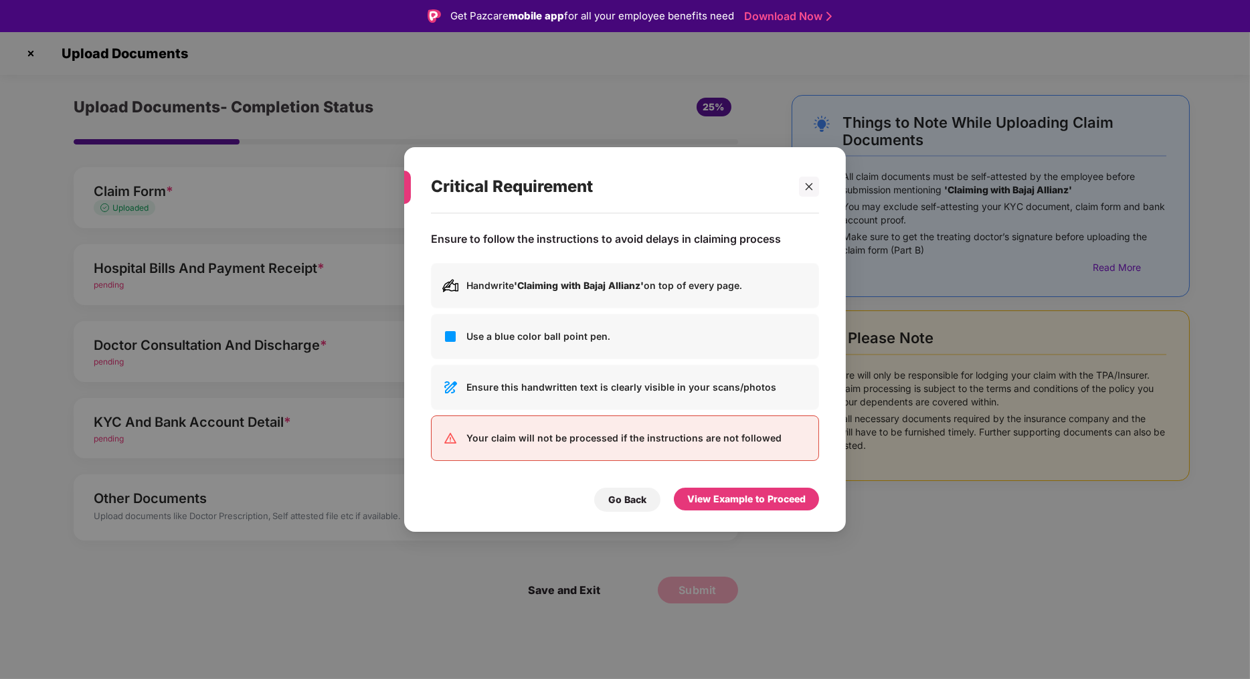
click at [727, 499] on div "View Example to Proceed" at bounding box center [746, 499] width 118 height 15
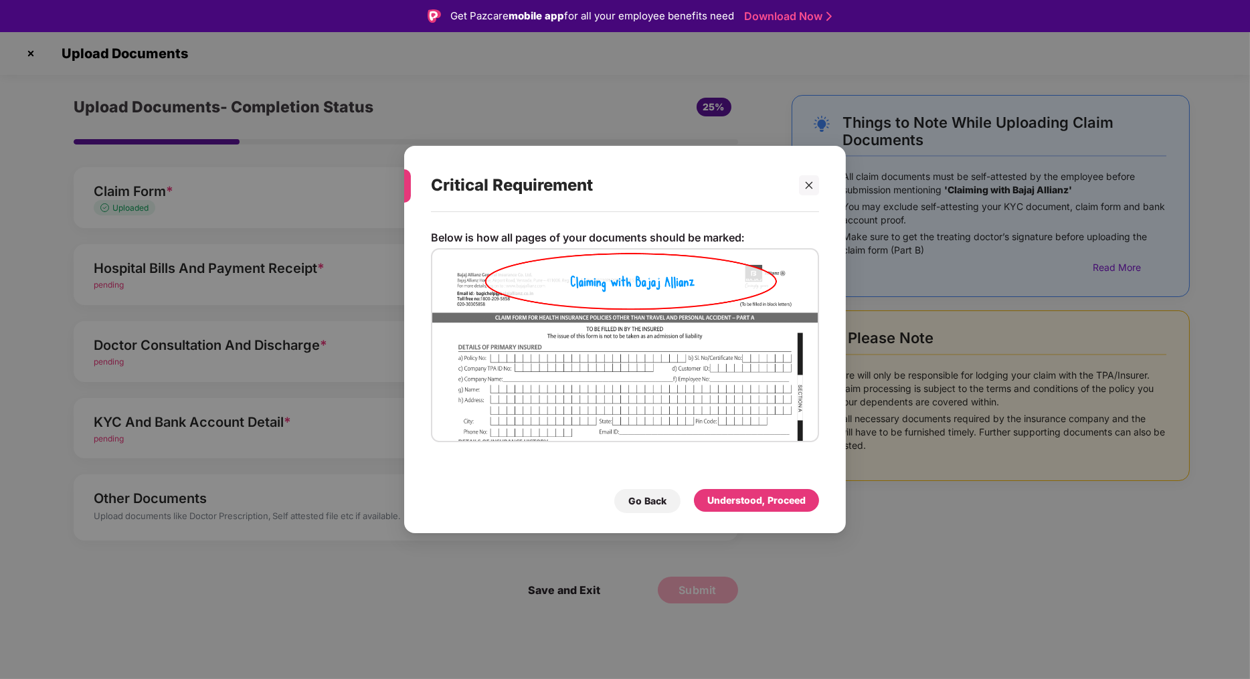
scroll to position [32, 0]
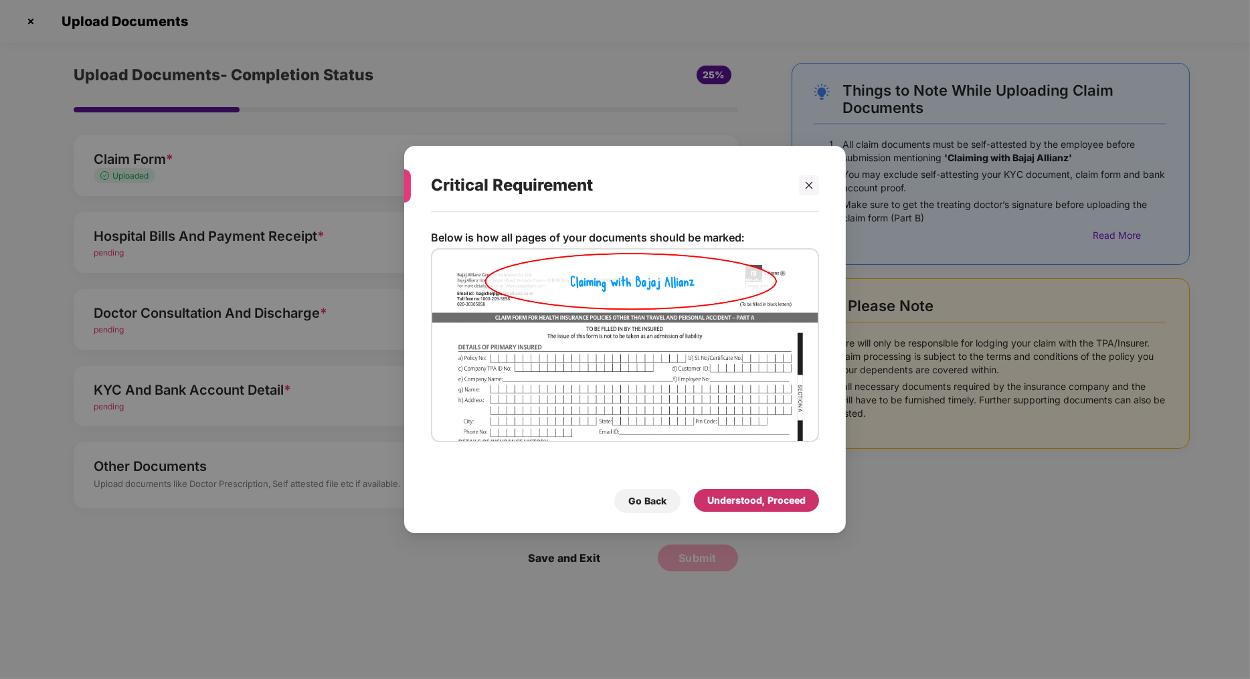
click at [734, 507] on div "Understood, Proceed" at bounding box center [756, 500] width 98 height 15
